Goal: Transaction & Acquisition: Download file/media

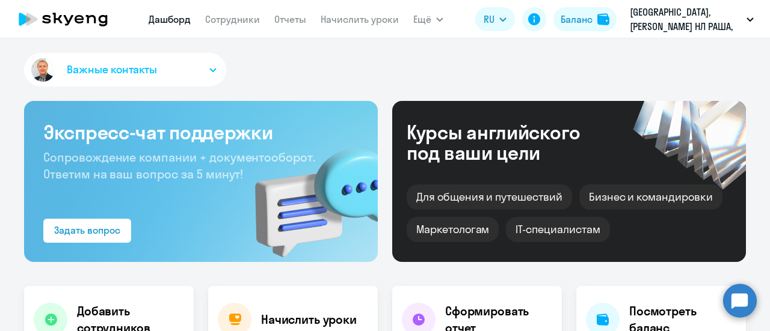
select select "30"
click at [227, 23] on link "Сотрудники" at bounding box center [232, 19] width 55 height 12
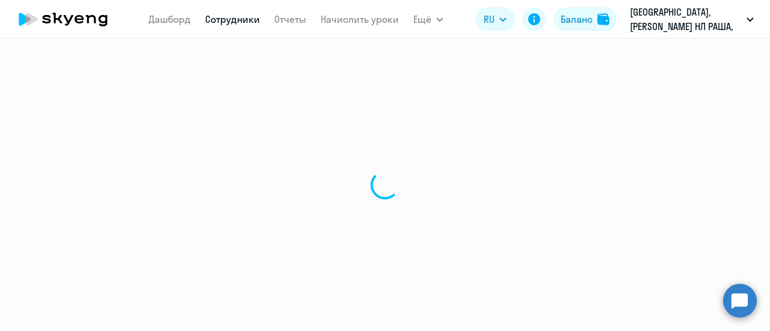
select select "30"
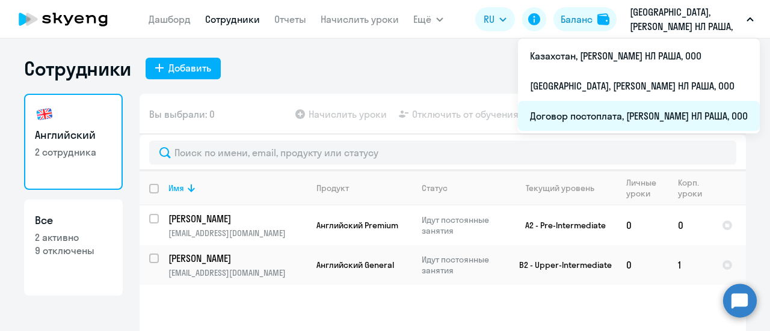
click at [581, 118] on li "Договор постоплата, [PERSON_NAME] НЛ РАША, ООО" at bounding box center [639, 116] width 242 height 30
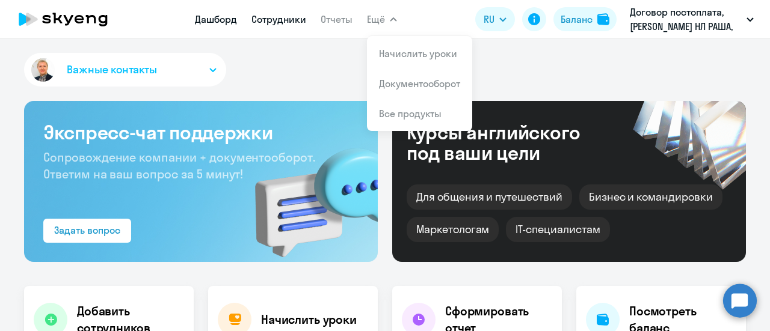
click at [278, 17] on link "Сотрудники" at bounding box center [278, 19] width 55 height 12
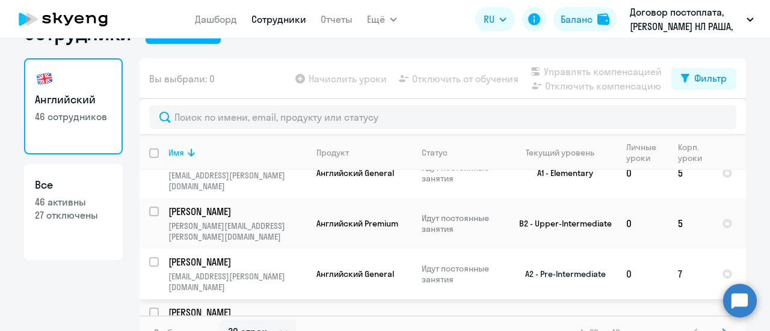
scroll to position [53, 0]
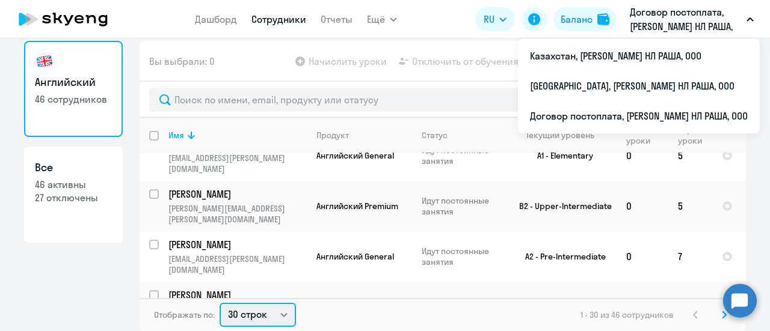
click at [281, 314] on select "30 строк 50 строк 100 строк" at bounding box center [257, 315] width 76 height 24
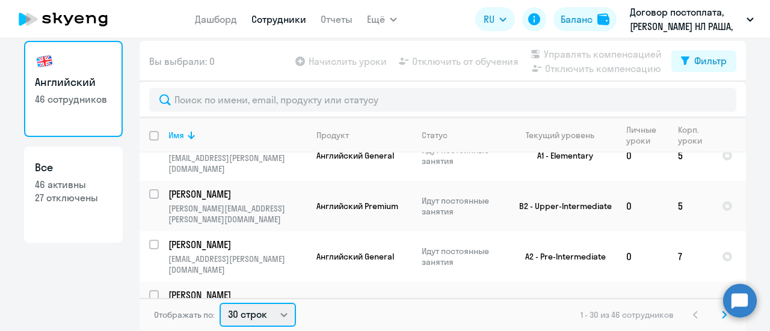
select select "50"
click at [219, 303] on select "30 строк 50 строк 100 строк" at bounding box center [257, 315] width 76 height 24
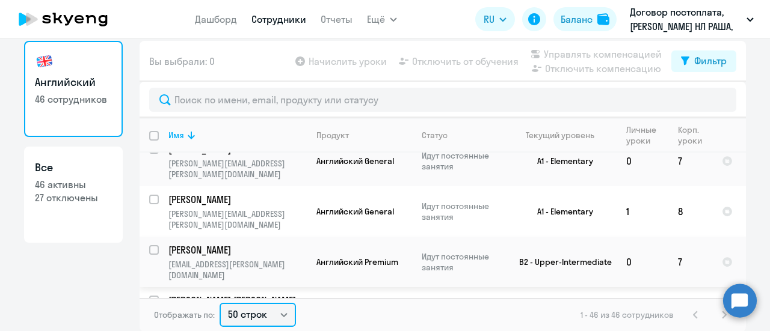
scroll to position [2089, 0]
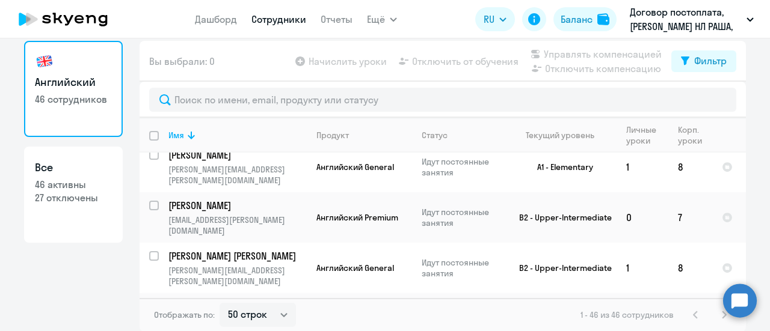
click at [149, 302] on input "select row 41418131" at bounding box center [161, 314] width 24 height 24
checkbox input "true"
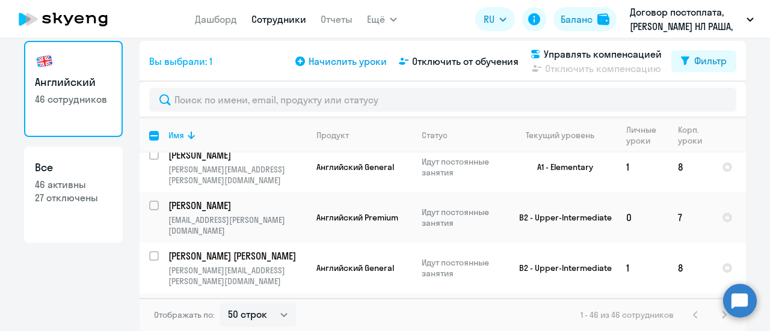
click at [333, 61] on span "Начислить уроки" at bounding box center [347, 61] width 78 height 14
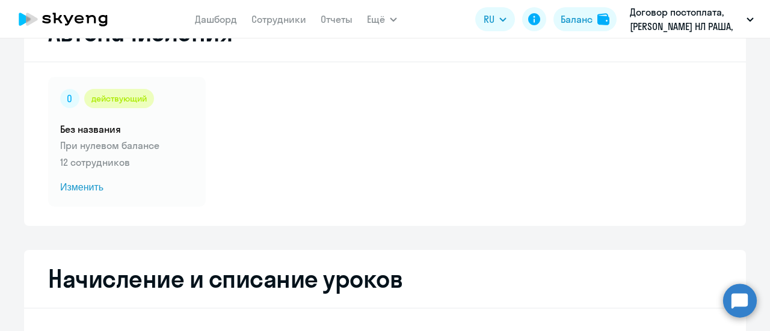
select select "10"
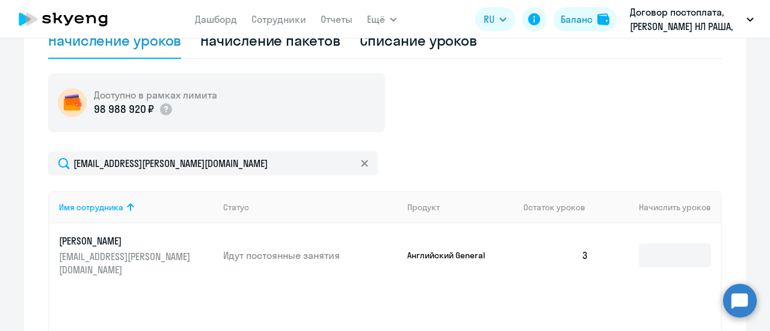
scroll to position [414, 0]
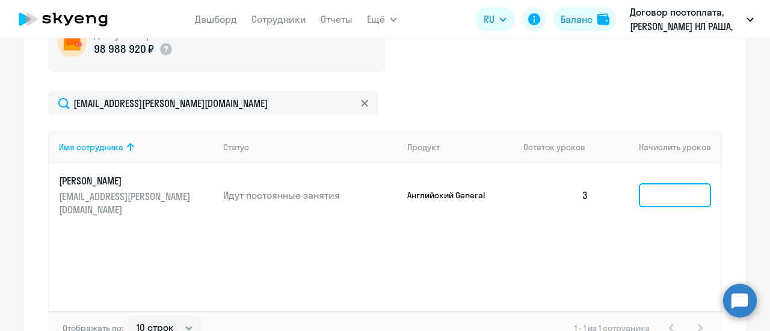
click at [657, 197] on input at bounding box center [675, 195] width 72 height 24
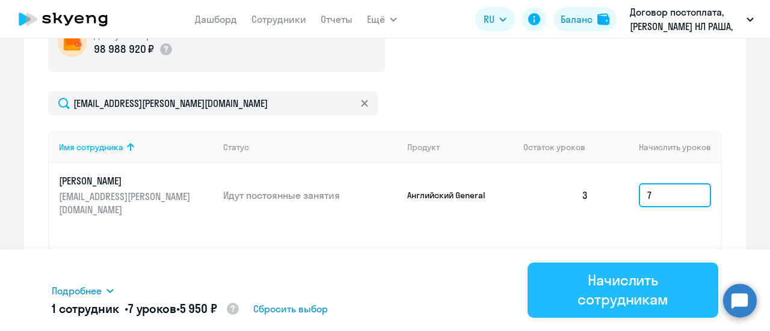
type input "7"
click at [603, 278] on div "Начислить сотрудникам" at bounding box center [622, 290] width 157 height 38
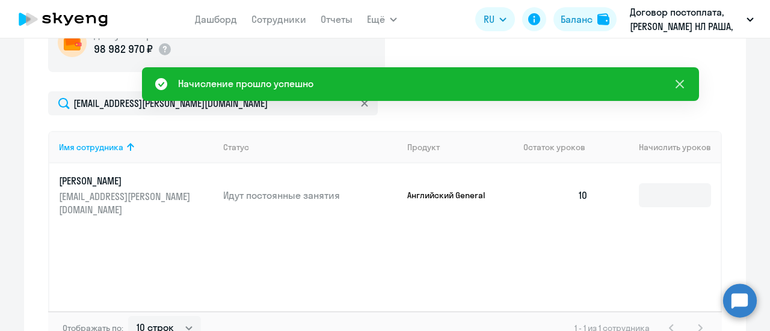
click at [681, 82] on icon at bounding box center [679, 84] width 8 height 8
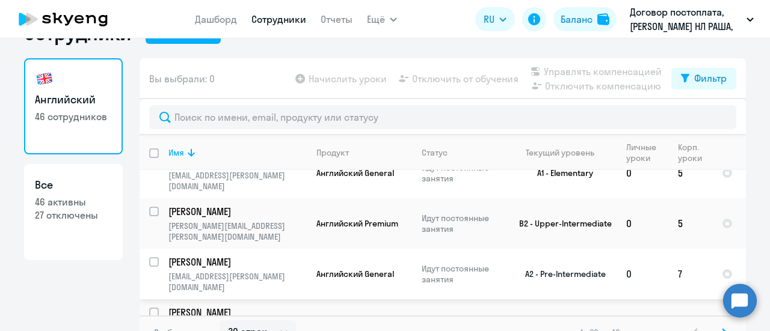
scroll to position [53, 0]
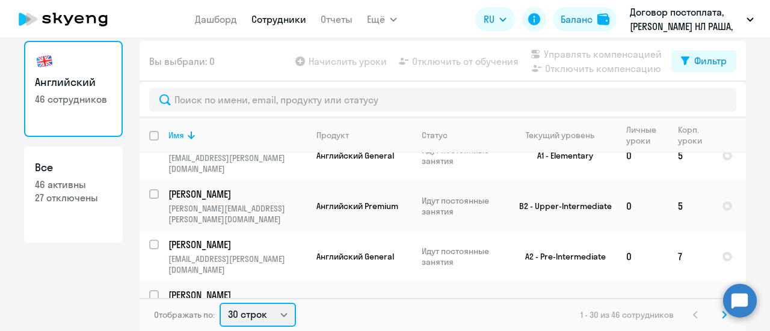
click at [275, 316] on select "30 строк 50 строк 100 строк" at bounding box center [257, 315] width 76 height 24
select select "50"
click at [219, 303] on select "30 строк 50 строк 100 строк" at bounding box center [257, 315] width 76 height 24
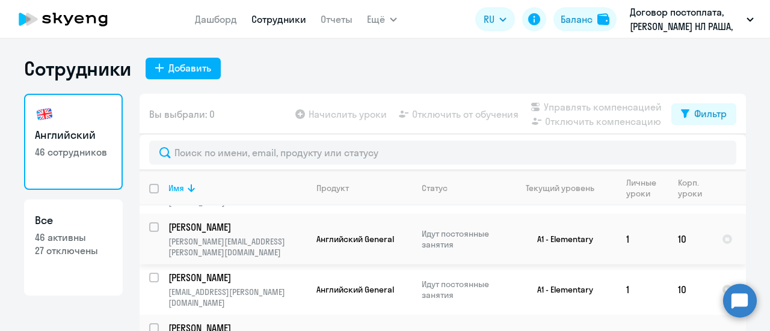
scroll to position [1203, 0]
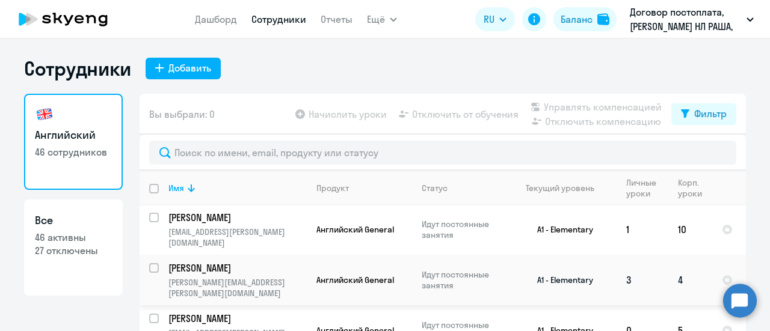
click at [149, 263] on input "select row 40644910" at bounding box center [161, 275] width 24 height 24
checkbox input "true"
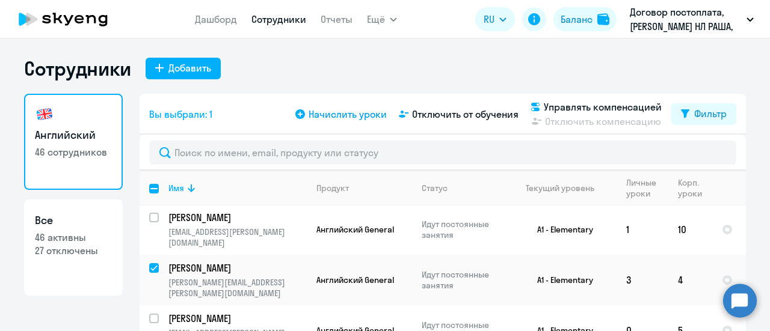
click at [337, 115] on span "Начислить уроки" at bounding box center [347, 114] width 78 height 14
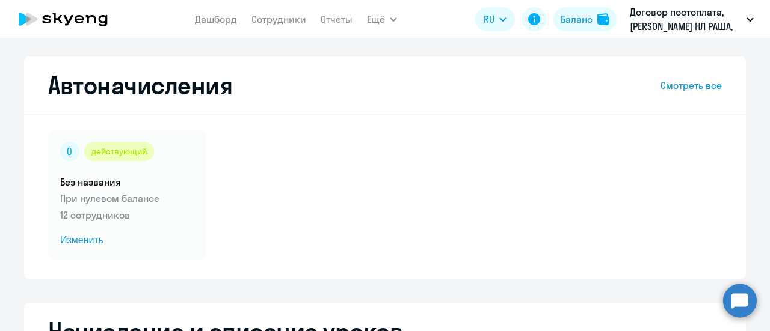
select select "10"
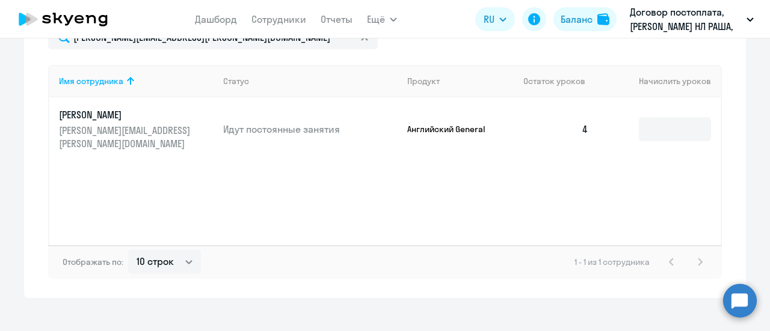
scroll to position [481, 0]
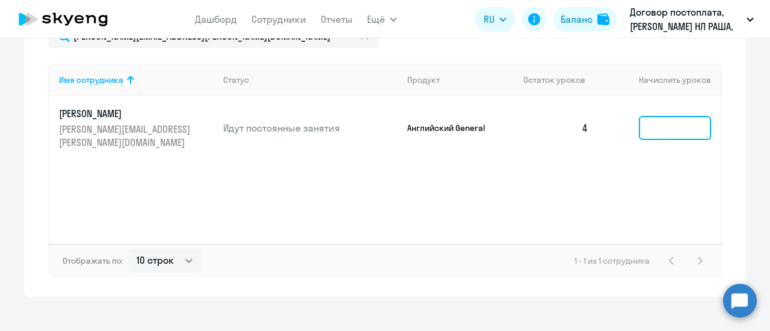
click at [685, 132] on input at bounding box center [675, 128] width 72 height 24
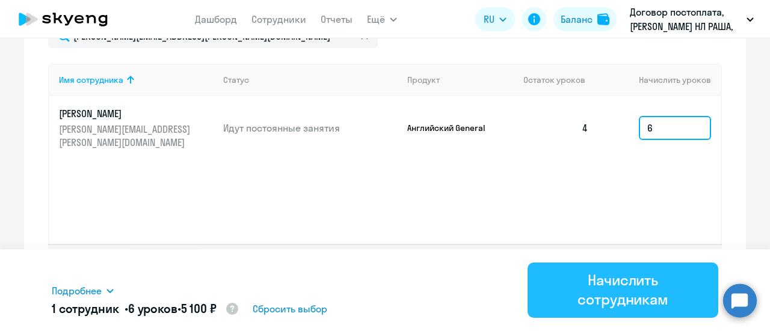
type input "6"
click at [657, 296] on div "Начислить сотрудникам" at bounding box center [622, 290] width 157 height 38
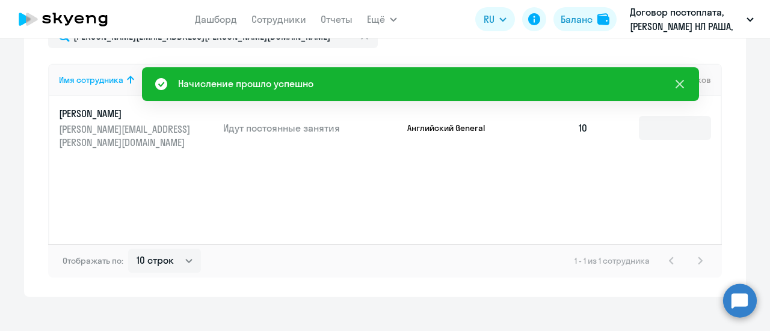
click at [677, 86] on icon at bounding box center [679, 84] width 8 height 8
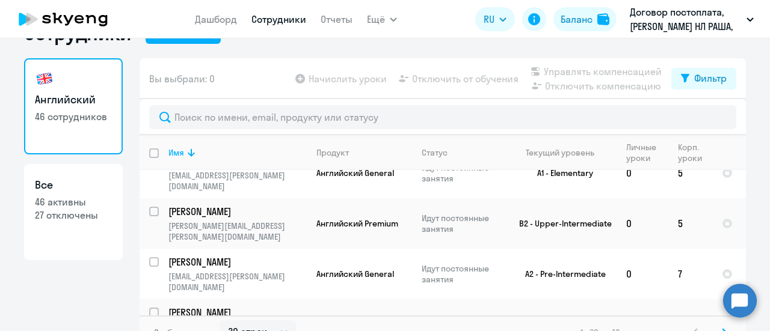
scroll to position [53, 0]
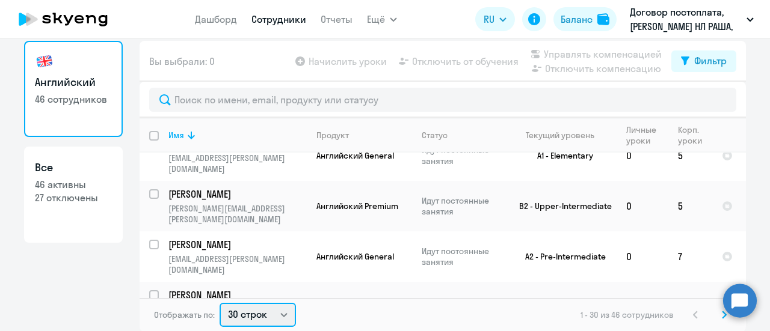
click at [280, 314] on select "30 строк 50 строк 100 строк" at bounding box center [257, 315] width 76 height 24
select select "50"
click at [219, 303] on select "30 строк 50 строк 100 строк" at bounding box center [257, 315] width 76 height 24
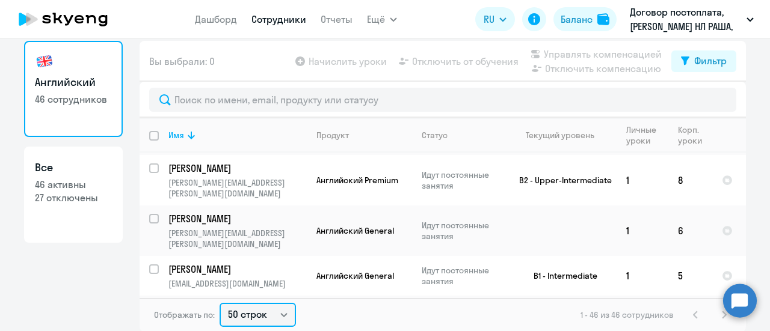
scroll to position [241, 0]
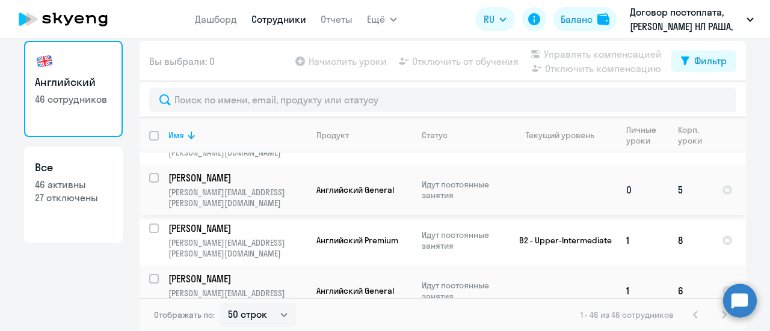
click at [149, 173] on input "select row 42276123" at bounding box center [161, 185] width 24 height 24
checkbox input "true"
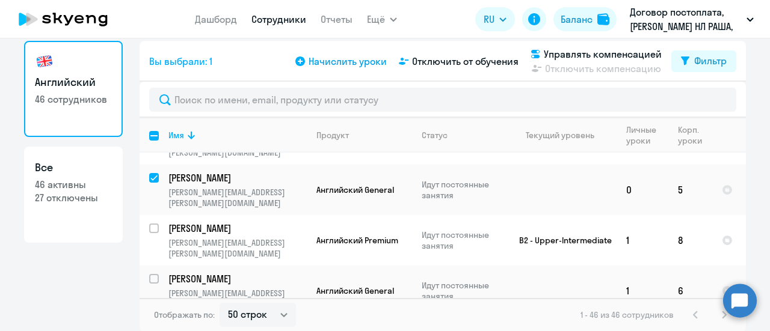
click at [345, 64] on span "Начислить уроки" at bounding box center [347, 61] width 78 height 14
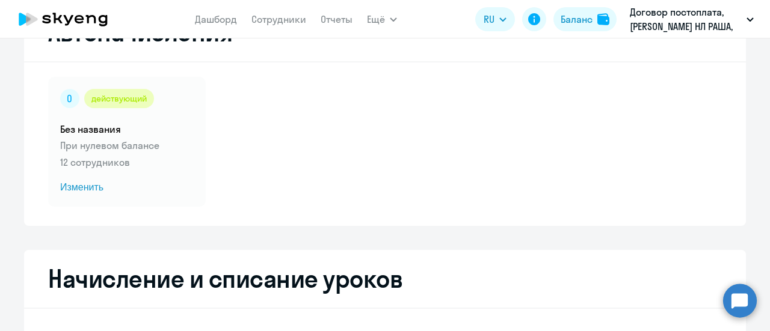
select select "10"
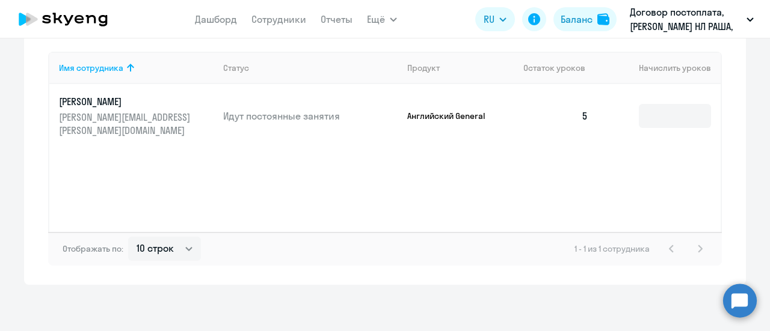
scroll to position [494, 0]
click at [664, 115] on input at bounding box center [675, 115] width 72 height 24
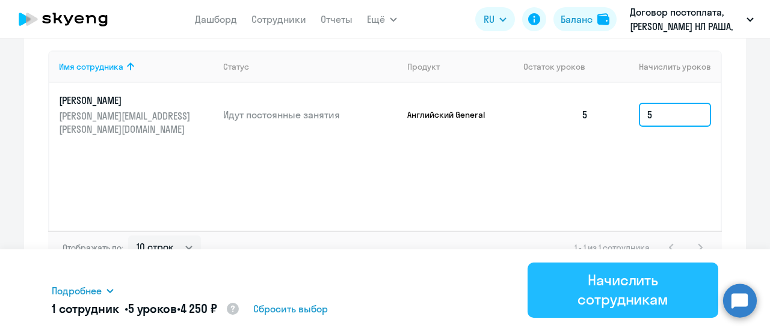
type input "5"
click at [632, 284] on div "Начислить сотрудникам" at bounding box center [622, 290] width 157 height 38
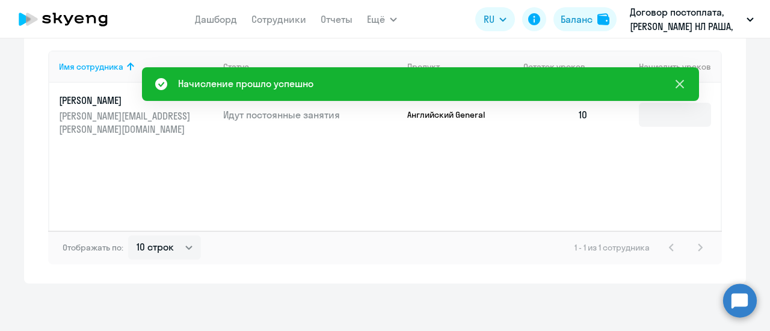
click at [678, 83] on icon at bounding box center [679, 84] width 8 height 8
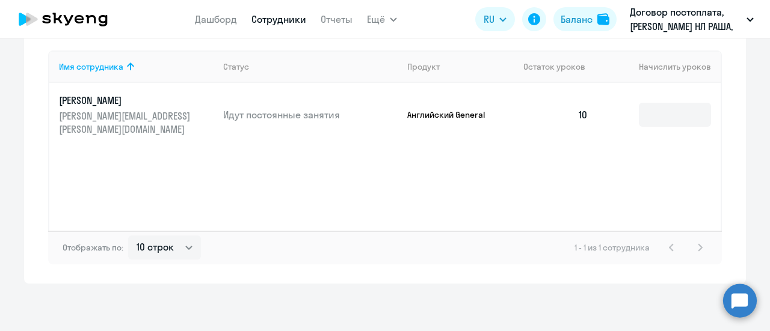
click at [286, 20] on link "Сотрудники" at bounding box center [278, 19] width 55 height 12
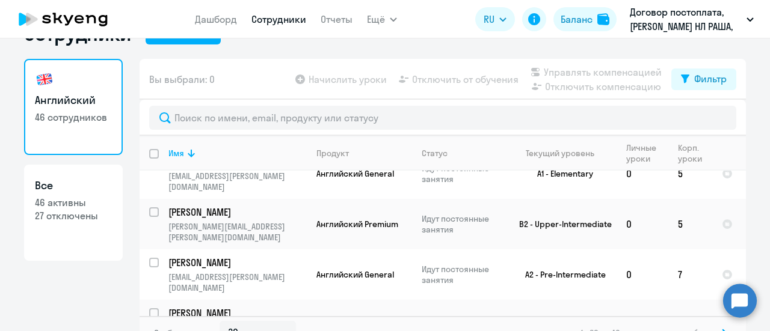
scroll to position [53, 0]
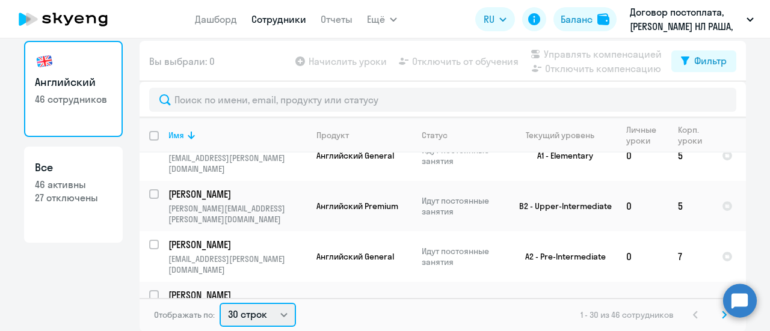
click at [280, 314] on select "30 строк 50 строк 100 строк" at bounding box center [257, 315] width 76 height 24
select select "50"
click at [219, 303] on select "30 строк 50 строк 100 строк" at bounding box center [257, 315] width 76 height 24
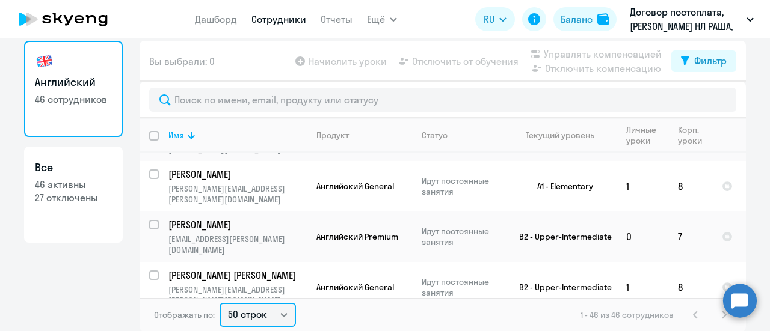
scroll to position [2089, 0]
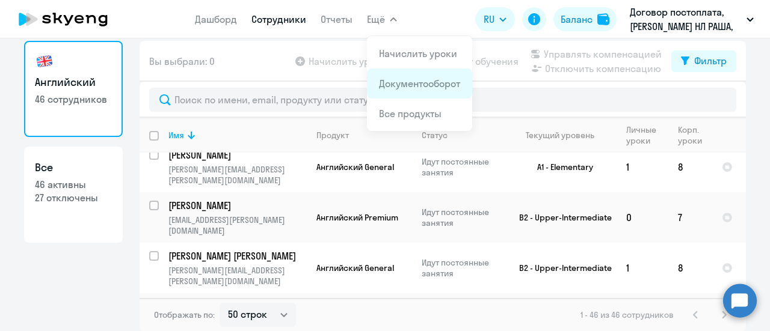
click at [391, 81] on link "Документооборот" at bounding box center [419, 84] width 81 height 12
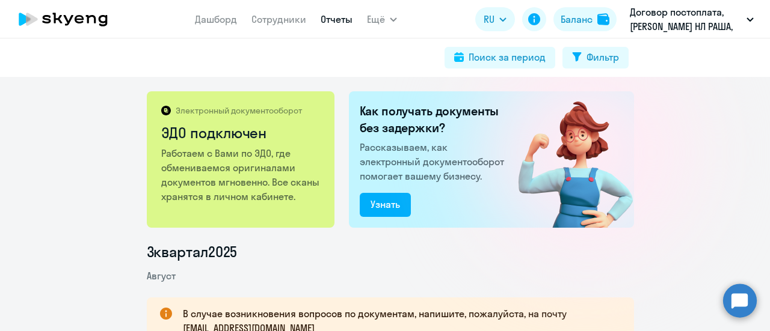
click at [328, 16] on link "Отчеты" at bounding box center [336, 19] width 32 height 12
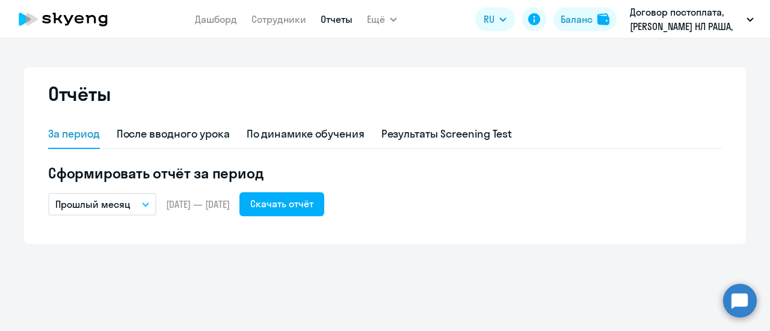
click at [146, 201] on button "Прошлый месяц" at bounding box center [102, 204] width 108 height 23
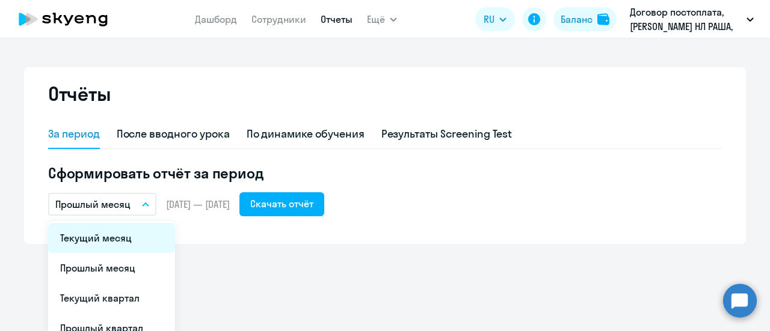
click at [105, 241] on li "Текущий месяц" at bounding box center [111, 238] width 127 height 30
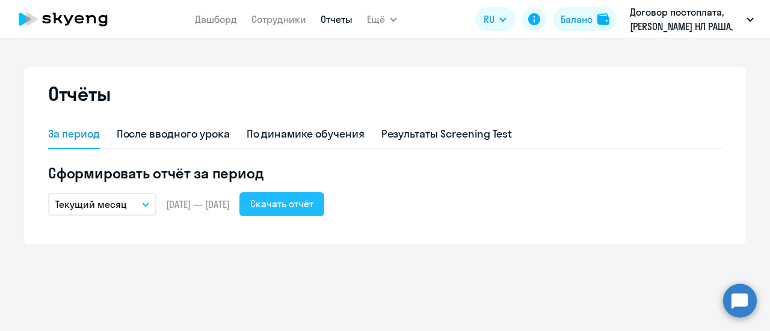
click at [304, 206] on div "Скачать отчёт" at bounding box center [281, 204] width 63 height 14
click at [313, 206] on div "Скачать отчёт" at bounding box center [281, 204] width 63 height 14
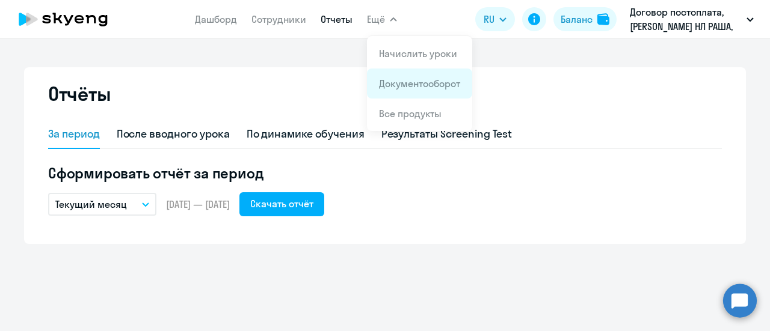
click at [415, 81] on link "Документооборот" at bounding box center [419, 84] width 81 height 12
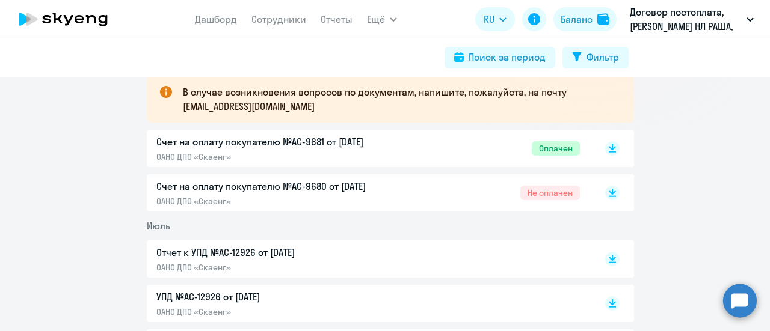
scroll to position [241, 0]
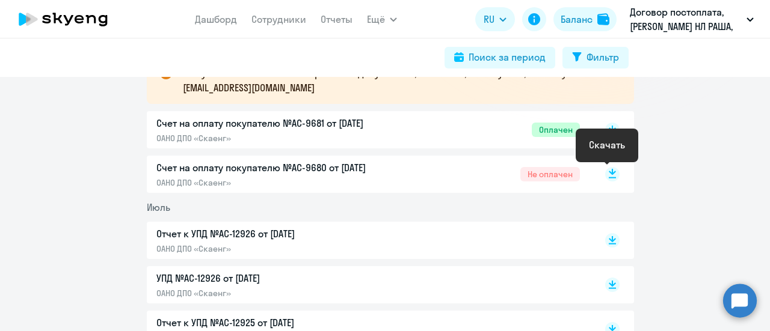
click at [605, 173] on rect at bounding box center [612, 174] width 14 height 14
